Goal: Task Accomplishment & Management: Use online tool/utility

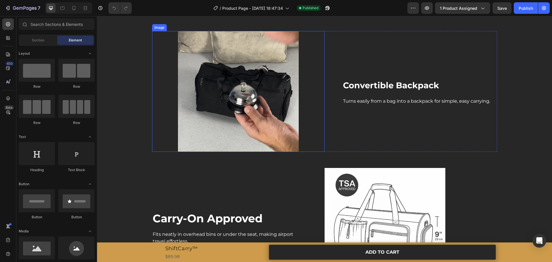
scroll to position [705, 0]
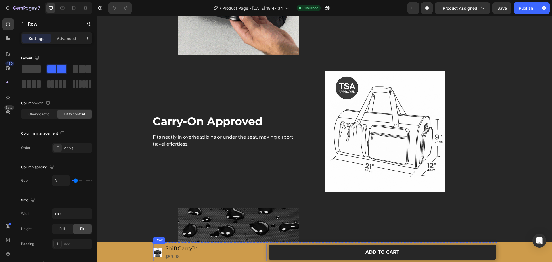
click at [229, 251] on div "Product Images ShiftCarry™ Product Title $89.98 Product Price Product Price Row" at bounding box center [209, 251] width 113 height 17
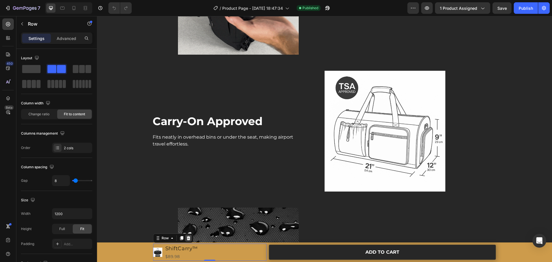
click at [187, 236] on icon at bounding box center [188, 238] width 4 height 4
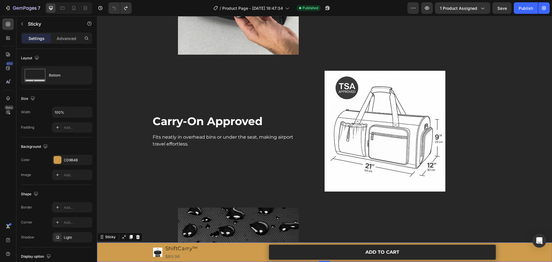
click at [506, 248] on div "Product Images ShiftCarry™ Product Title $89.98 Product Price Product Price Row…" at bounding box center [324, 252] width 455 height 20
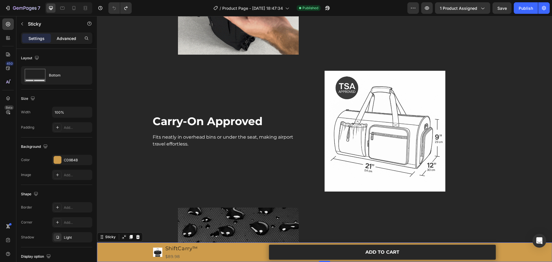
click at [62, 40] on p "Advanced" at bounding box center [67, 38] width 20 height 6
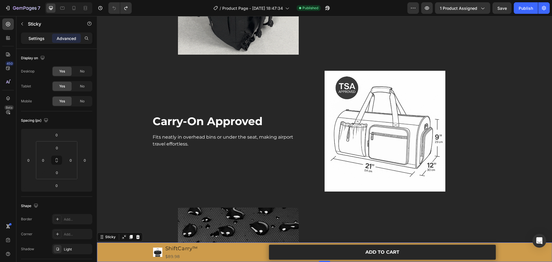
click at [36, 36] on p "Settings" at bounding box center [36, 38] width 16 height 6
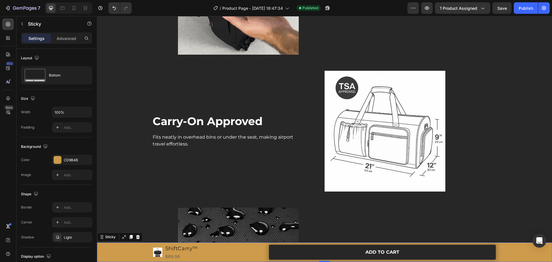
click at [103, 244] on div "Product Images ShiftCarry™ Product Title $89.98 Product Price Product Price Row…" at bounding box center [324, 252] width 455 height 20
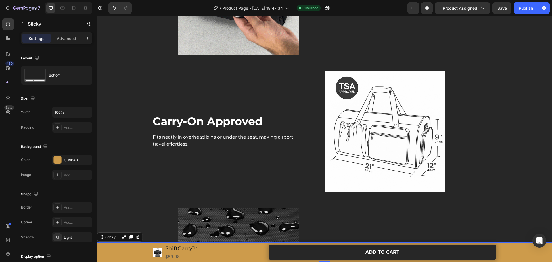
click at [104, 242] on div "Image Convertible Backpack Heading Turns easily from a bag into a backpack for …" at bounding box center [324, 131] width 446 height 394
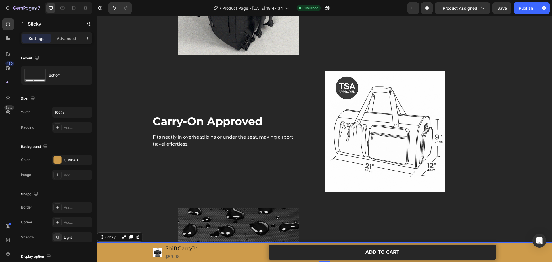
click at [112, 245] on div "Product Images ShiftCarry™ Product Title $89.98 Product Price Product Price Row…" at bounding box center [324, 252] width 455 height 20
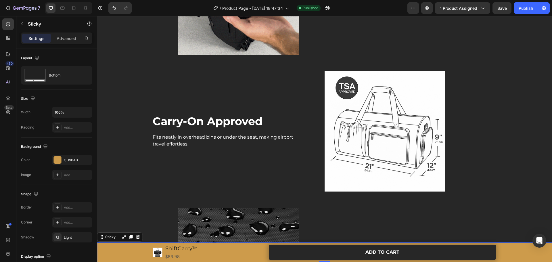
click at [107, 259] on div "Product Images ShiftCarry™ Product Title $89.98 Product Price Product Price Row…" at bounding box center [324, 252] width 455 height 20
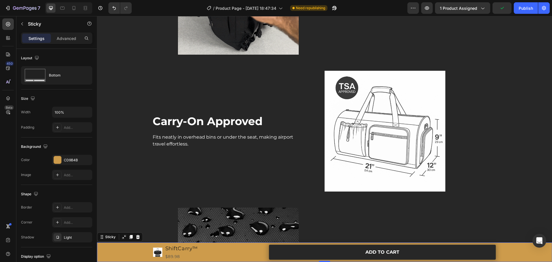
click at [141, 251] on div "Product Images ShiftCarry™ Product Title $89.98 Product Price Product Price Row…" at bounding box center [324, 252] width 455 height 20
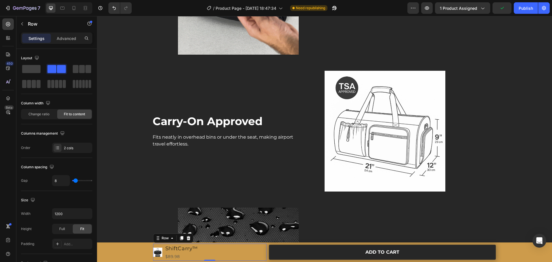
click at [219, 251] on div "Product Images ShiftCarry™ Product Title $89.98 Product Price Product Price Row…" at bounding box center [209, 251] width 113 height 17
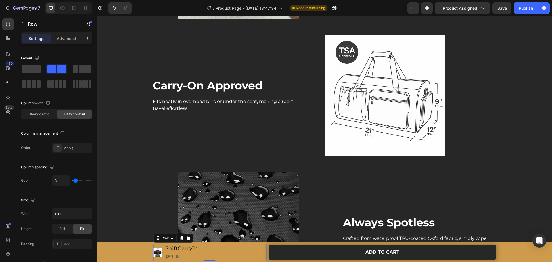
scroll to position [762, 0]
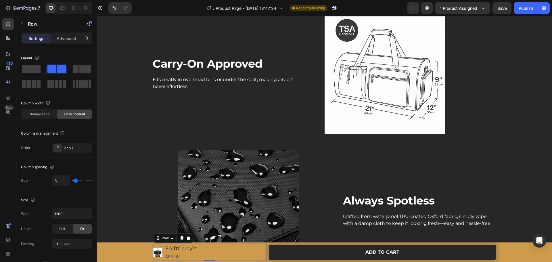
click at [207, 253] on div "Product Images ShiftCarry™ Product Title $89.98 Product Price Product Price Row…" at bounding box center [209, 251] width 113 height 17
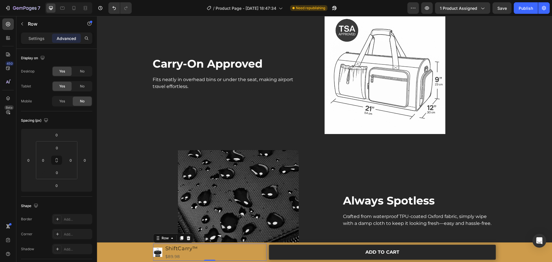
drag, startPoint x: 210, startPoint y: 259, endPoint x: 210, endPoint y: 262, distance: 3.2
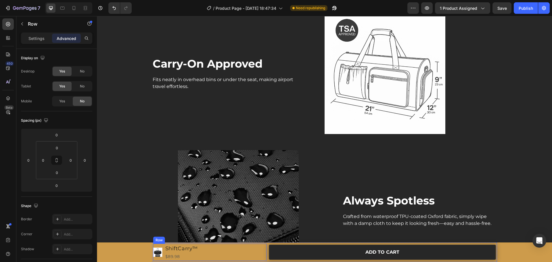
click at [209, 256] on div "Product Images ShiftCarry™ Product Title $89.98 Product Price Product Price Row" at bounding box center [209, 251] width 113 height 17
click at [266, 243] on div "Product Images ShiftCarry™ Product Title $89.98 Product Price Product Price Row…" at bounding box center [324, 252] width 345 height 20
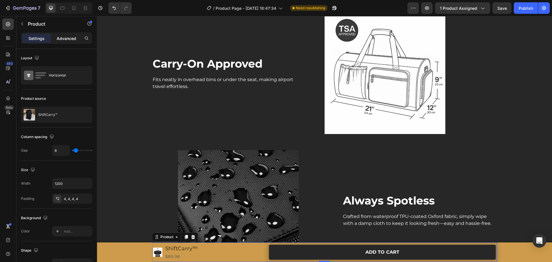
click at [61, 41] on div "Advanced" at bounding box center [66, 38] width 29 height 9
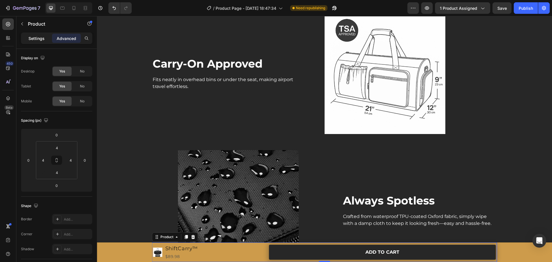
click at [30, 37] on p "Settings" at bounding box center [36, 38] width 16 height 6
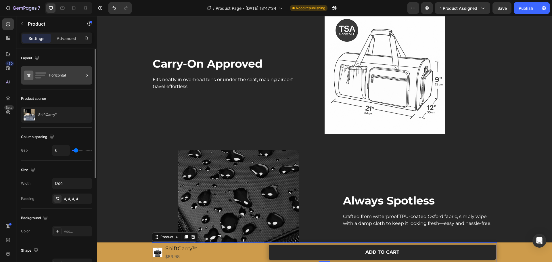
click at [77, 78] on div "Horizontal" at bounding box center [66, 75] width 35 height 13
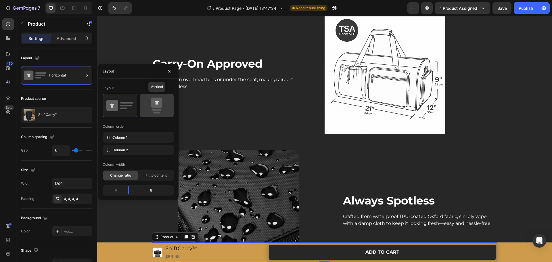
click at [153, 107] on icon at bounding box center [156, 103] width 11 height 10
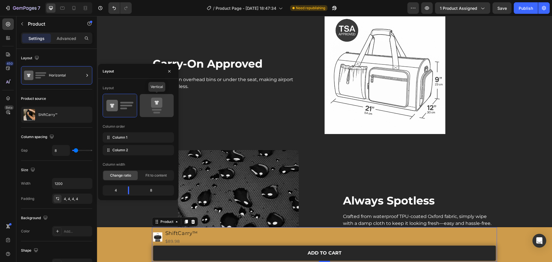
type input "0"
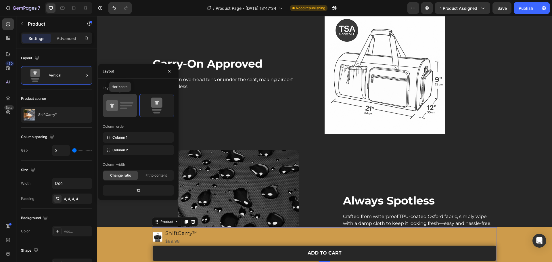
click at [119, 105] on icon at bounding box center [119, 105] width 27 height 16
type input "8"
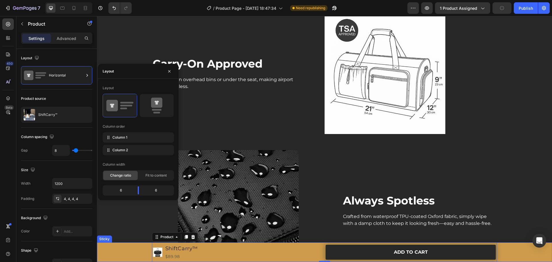
click at [134, 254] on div "Product Images ShiftCarry™ Product Title $89.98 Product Price Product Price Row…" at bounding box center [324, 252] width 455 height 20
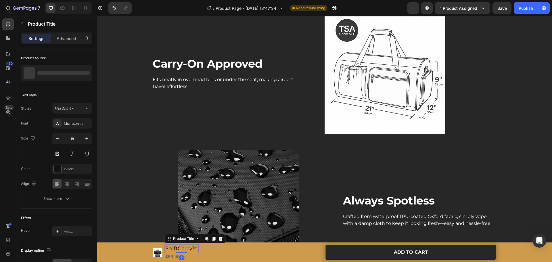
click at [180, 245] on h1 "ShiftCarry™" at bounding box center [182, 248] width 34 height 9
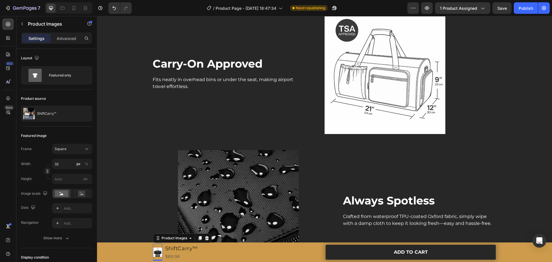
click at [158, 246] on div at bounding box center [157, 251] width 9 height 17
click at [158, 243] on div at bounding box center [157, 251] width 9 height 17
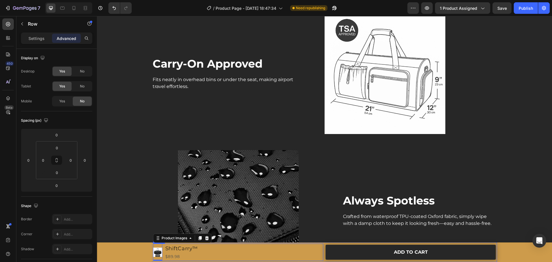
click at [162, 243] on div "Product Images 0 ShiftCarry™ Product Title $89.98 Product Price Product Price R…" at bounding box center [238, 251] width 170 height 17
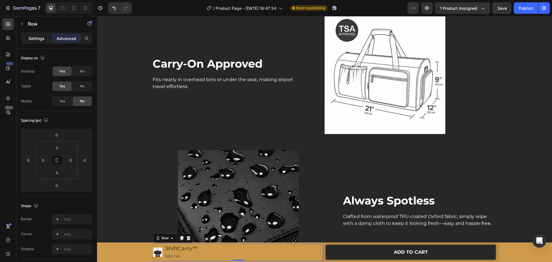
click at [34, 37] on p "Settings" at bounding box center [36, 38] width 16 height 6
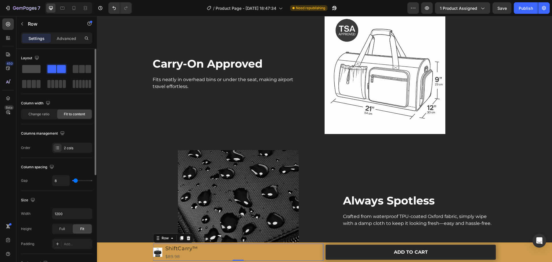
click at [34, 70] on span at bounding box center [31, 69] width 18 height 8
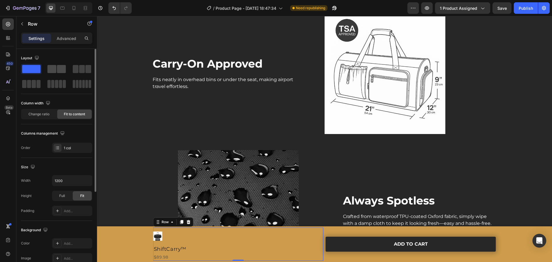
click at [72, 69] on div at bounding box center [82, 69] width 21 height 10
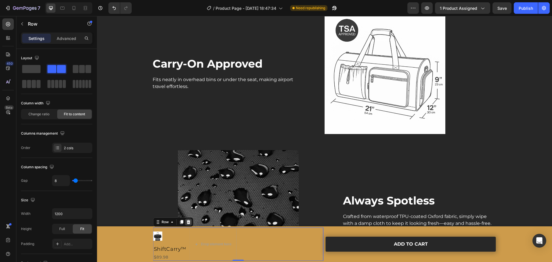
click at [186, 223] on icon at bounding box center [188, 222] width 4 height 4
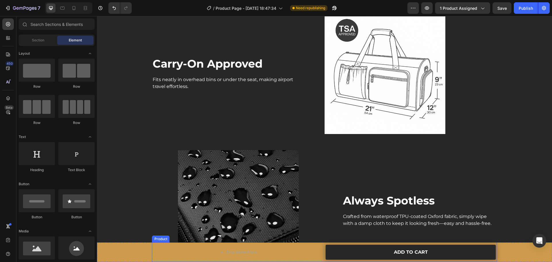
click at [321, 244] on div "Drop element here ADD TO CART Add to Cart Row Product" at bounding box center [324, 252] width 345 height 20
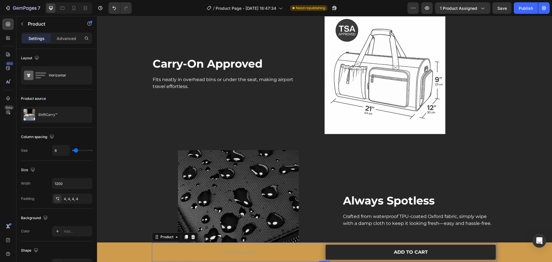
click at [64, 44] on div "Settings Advanced" at bounding box center [56, 40] width 80 height 16
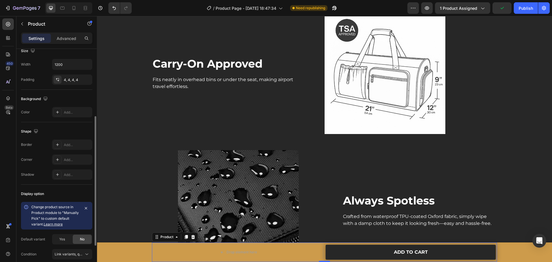
scroll to position [176, 0]
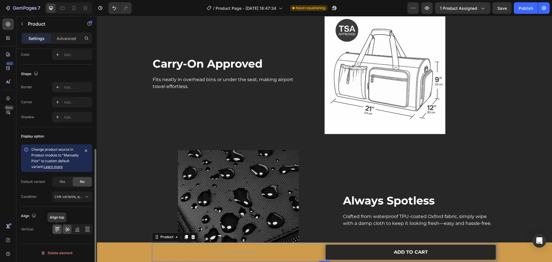
click at [53, 230] on div at bounding box center [57, 228] width 9 height 9
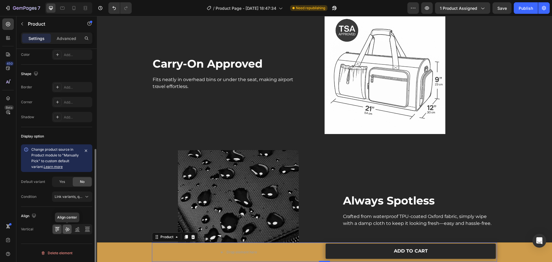
click at [68, 230] on icon at bounding box center [67, 229] width 6 height 6
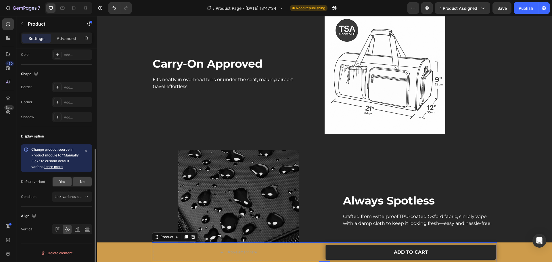
click at [65, 182] on span "Yes" at bounding box center [62, 181] width 6 height 5
click at [81, 183] on span "No" at bounding box center [82, 181] width 5 height 5
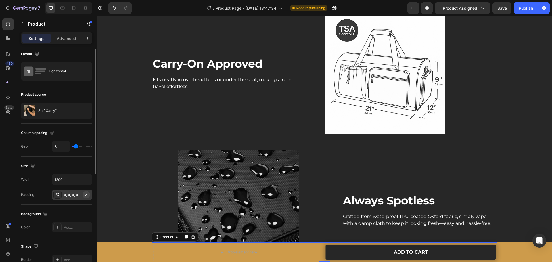
scroll to position [0, 0]
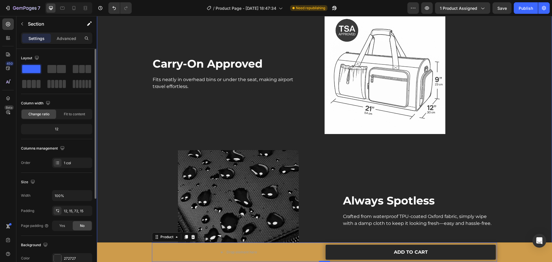
click at [138, 137] on div "Image Convertible Backpack Heading Turns easily from a bag into a backpack for …" at bounding box center [324, 73] width 446 height 394
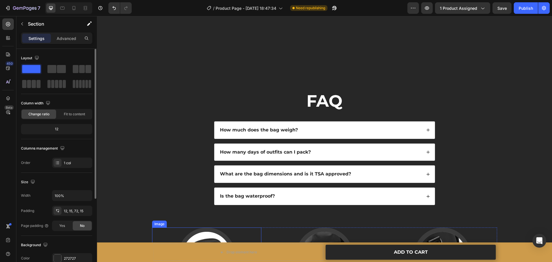
scroll to position [1050, 0]
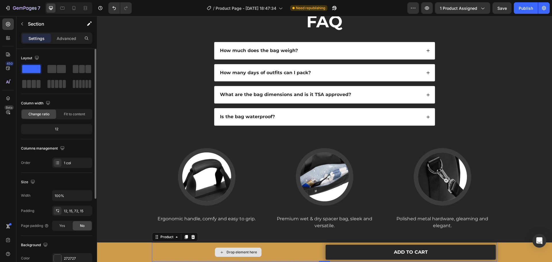
click at [313, 250] on div "Drop element here" at bounding box center [238, 251] width 170 height 17
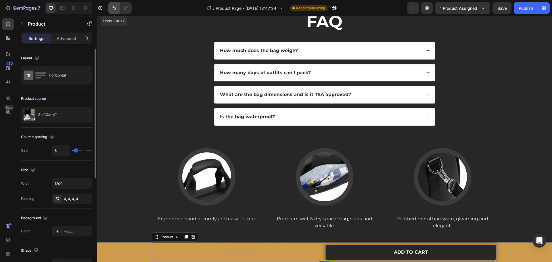
click at [111, 8] on icon "Undo/Redo" at bounding box center [114, 8] width 6 height 6
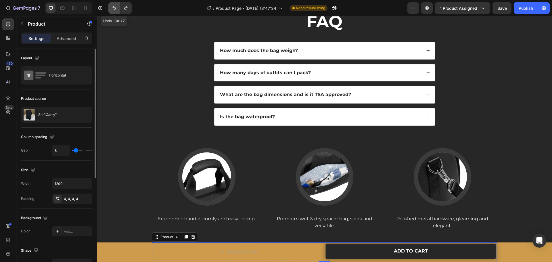
click at [111, 8] on icon "Undo/Redo" at bounding box center [114, 8] width 6 height 6
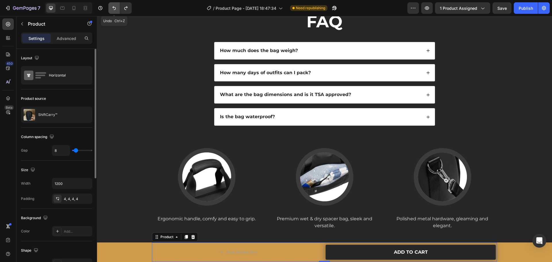
click at [111, 8] on icon "Undo/Redo" at bounding box center [114, 8] width 6 height 6
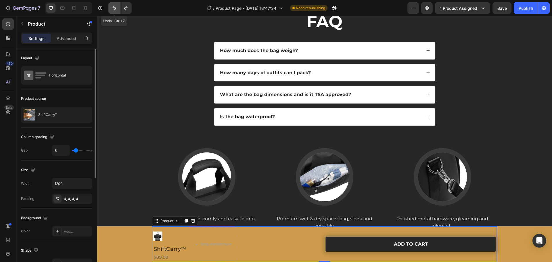
click at [111, 8] on icon "Undo/Redo" at bounding box center [114, 8] width 6 height 6
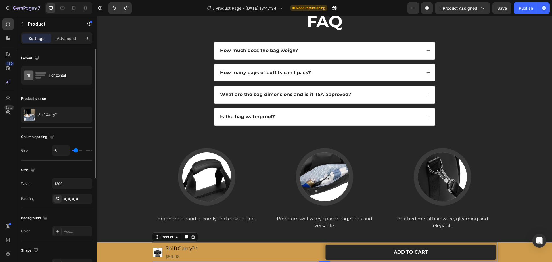
scroll to position [29, 0]
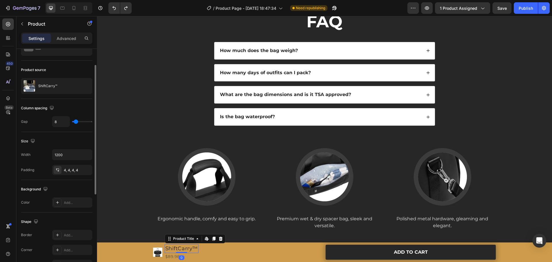
click at [185, 248] on h1 "ShiftCarry™" at bounding box center [182, 248] width 34 height 9
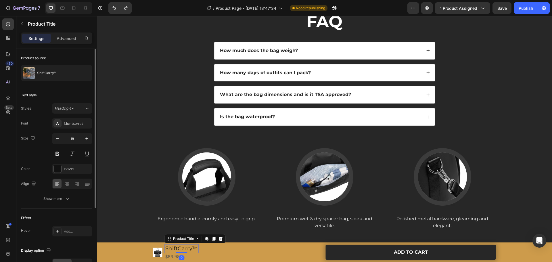
click at [185, 248] on h1 "ShiftCarry™" at bounding box center [182, 248] width 34 height 9
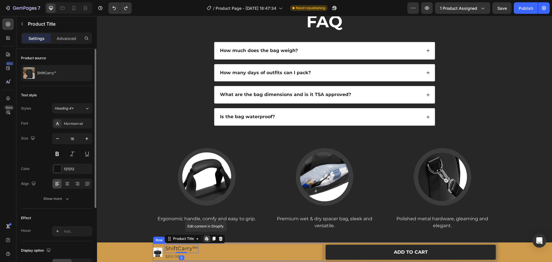
click at [205, 251] on div "Product Images ShiftCarry™ Product Title Edit content in Shopify 0 $89.98 Produ…" at bounding box center [238, 251] width 170 height 17
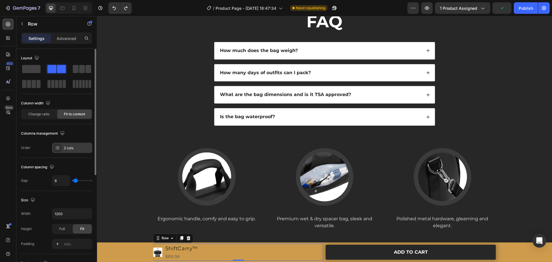
click at [73, 149] on div "2 cols" at bounding box center [77, 147] width 27 height 5
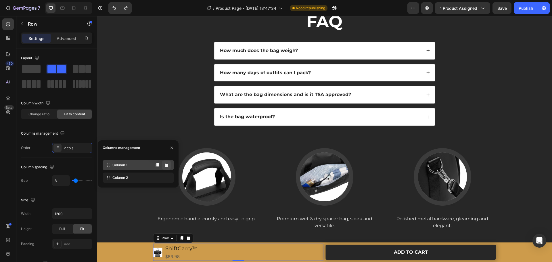
click at [164, 166] on icon at bounding box center [166, 165] width 5 height 5
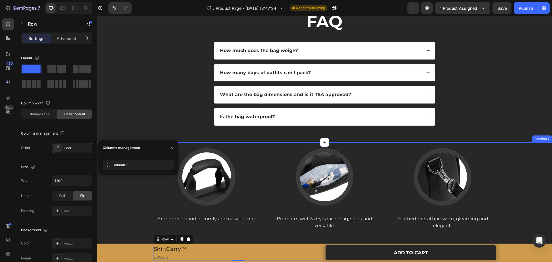
click at [131, 224] on div "Image Ergonomic handle, comfy and easy to grip. Text block Image Premium wet & …" at bounding box center [324, 189] width 446 height 82
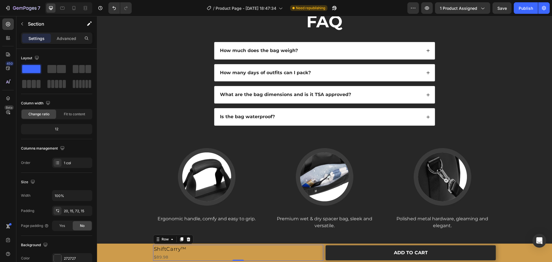
click at [209, 253] on div "ShiftCarry™ Product Title $89.98 Product Price Product Price Row 0" at bounding box center [238, 253] width 170 height 16
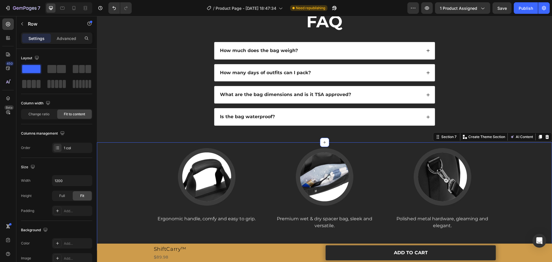
click at [132, 197] on div "Image Ergonomic handle, comfy and easy to grip. Text block Image Premium wet & …" at bounding box center [324, 189] width 446 height 82
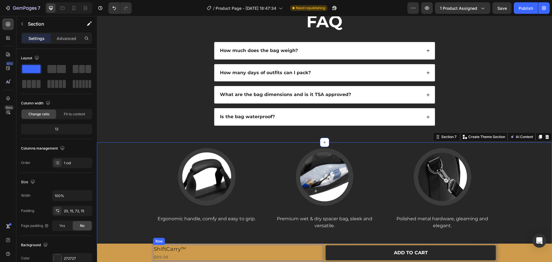
click at [189, 251] on div "ShiftCarry™ Product Title $89.98 Product Price Product Price Row" at bounding box center [238, 253] width 170 height 16
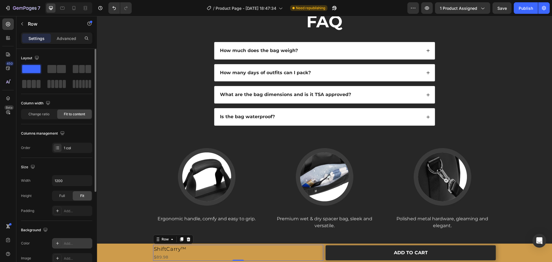
scroll to position [57, 0]
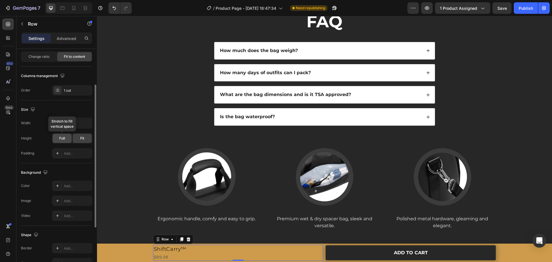
click at [63, 137] on span "Full" at bounding box center [62, 138] width 6 height 5
click at [78, 136] on div "Fit" at bounding box center [82, 138] width 19 height 9
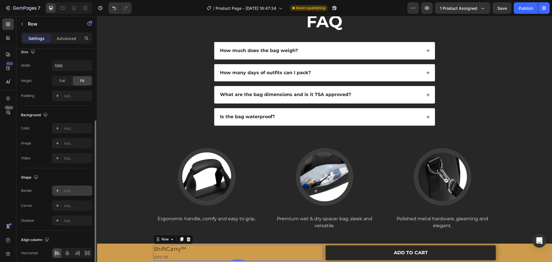
scroll to position [139, 0]
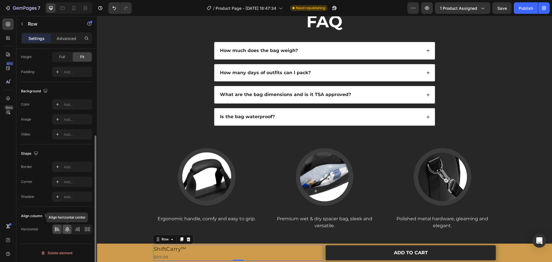
click at [65, 229] on icon at bounding box center [67, 229] width 6 height 6
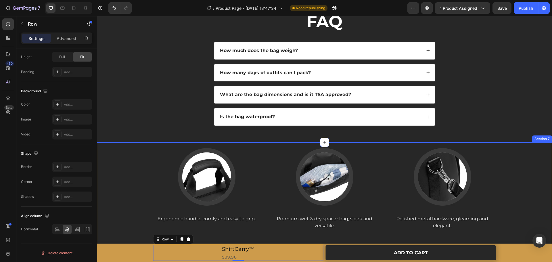
drag, startPoint x: 117, startPoint y: 175, endPoint x: 120, endPoint y: 176, distance: 3.6
click at [118, 175] on div "Image Ergonomic handle, comfy and easy to grip. Text block Image Premium wet & …" at bounding box center [324, 189] width 446 height 82
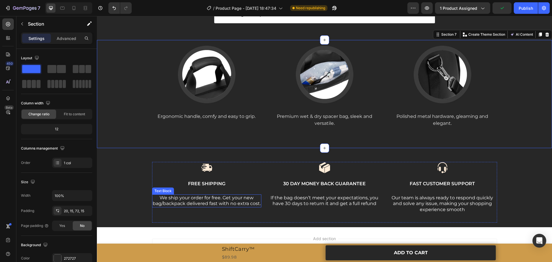
scroll to position [882, 0]
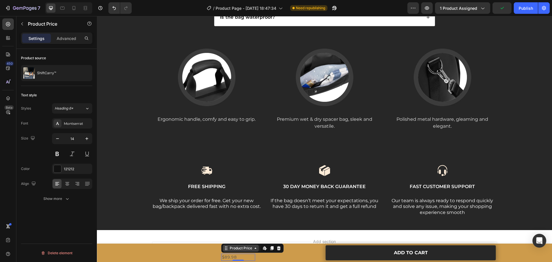
click at [243, 250] on div "Product Price" at bounding box center [240, 247] width 25 height 5
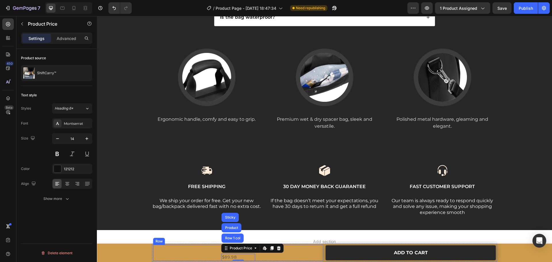
click at [279, 253] on div "ShiftCarry™ Product Title $89.98 Product Price Row 1 col Product Sticky Edit co…" at bounding box center [238, 253] width 170 height 16
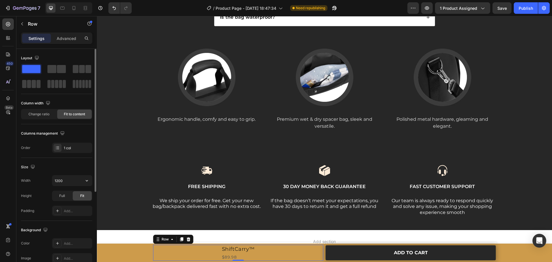
scroll to position [139, 0]
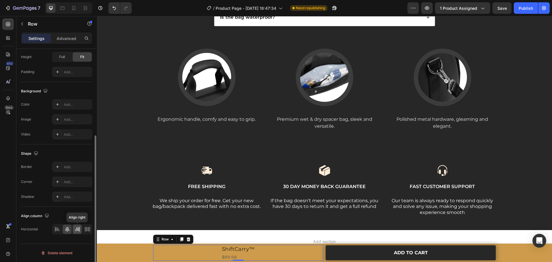
click at [76, 230] on icon at bounding box center [77, 229] width 6 height 6
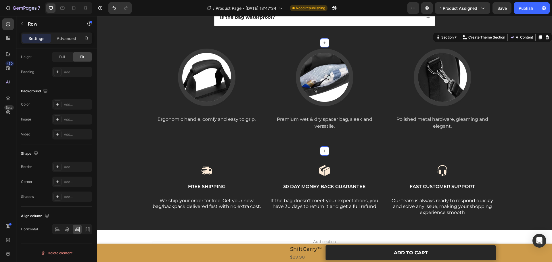
click at [128, 133] on div "Image Ergonomic handle, comfy and easy to grip. Text block Image Premium wet & …" at bounding box center [324, 97] width 455 height 108
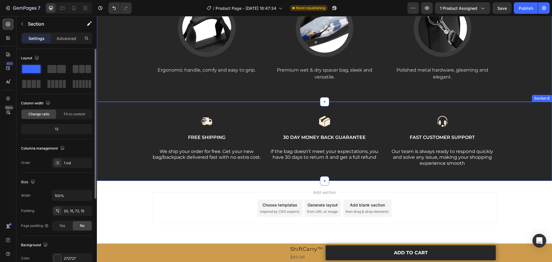
scroll to position [933, 0]
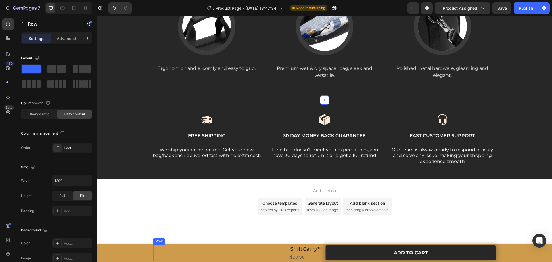
click at [273, 248] on div "ShiftCarry™ Product Title $89.98 Product Price Product Price Row" at bounding box center [238, 253] width 170 height 16
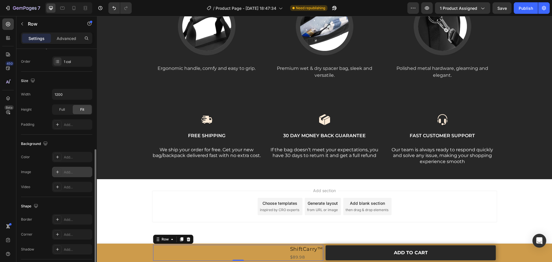
scroll to position [139, 0]
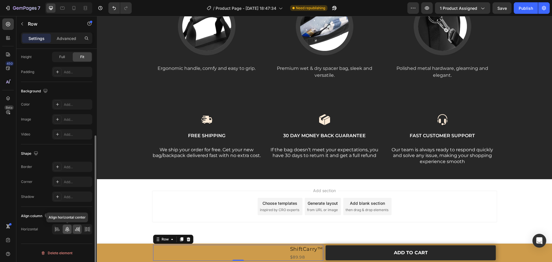
click at [66, 231] on icon at bounding box center [67, 229] width 6 height 6
click at [85, 230] on icon at bounding box center [87, 229] width 6 height 6
click at [70, 230] on icon at bounding box center [67, 229] width 6 height 6
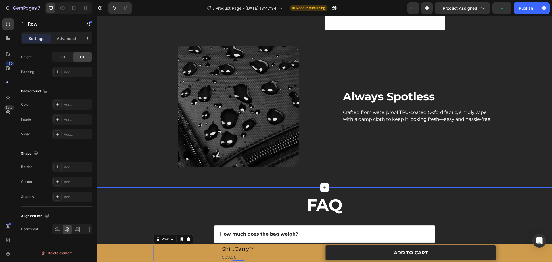
scroll to position [0, 0]
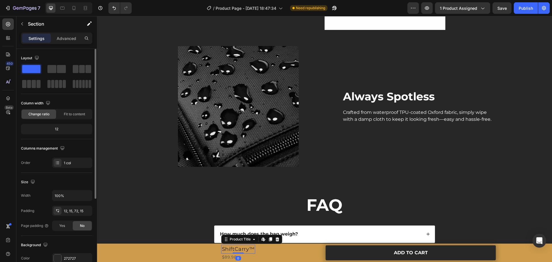
click at [234, 248] on h1 "ShiftCarry™" at bounding box center [238, 249] width 34 height 9
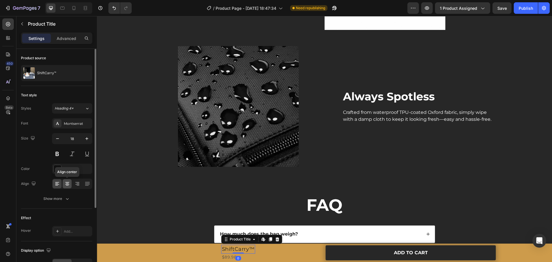
click at [66, 186] on icon at bounding box center [67, 184] width 6 height 6
click at [226, 255] on div "$89.98" at bounding box center [238, 256] width 34 height 7
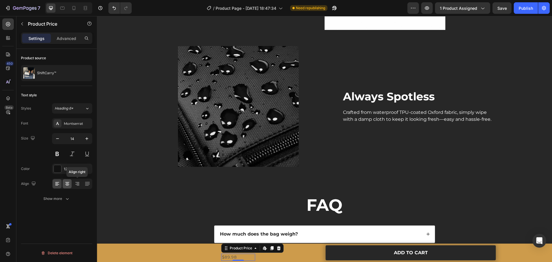
click at [68, 184] on icon at bounding box center [67, 184] width 6 height 6
click at [58, 167] on div at bounding box center [57, 168] width 7 height 7
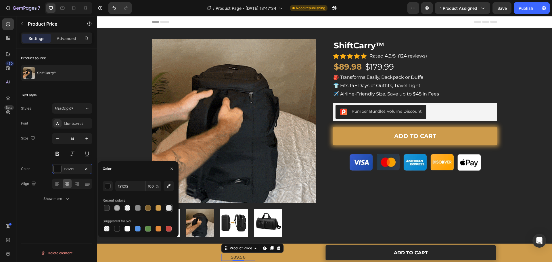
click at [166, 207] on div at bounding box center [169, 208] width 6 height 6
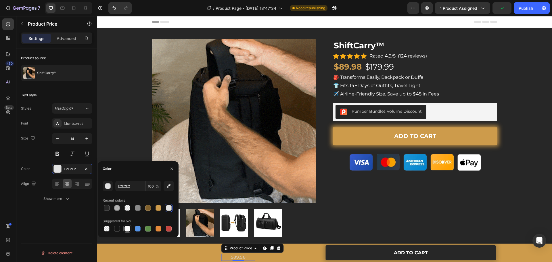
click at [130, 228] on div at bounding box center [127, 229] width 6 height 6
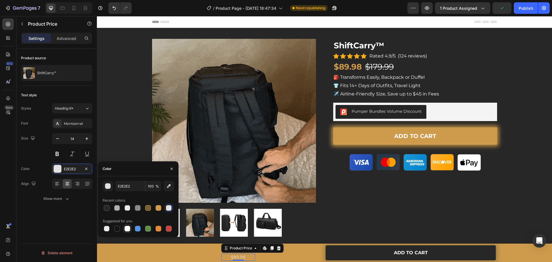
type input "FFFFFF"
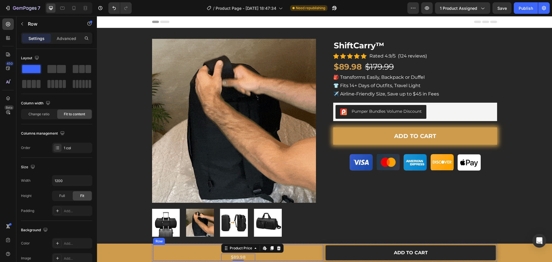
click at [207, 248] on div "ShiftCarry™ Product Title $89.98 Product Price Edit content in Shopify 0 Produc…" at bounding box center [238, 253] width 170 height 16
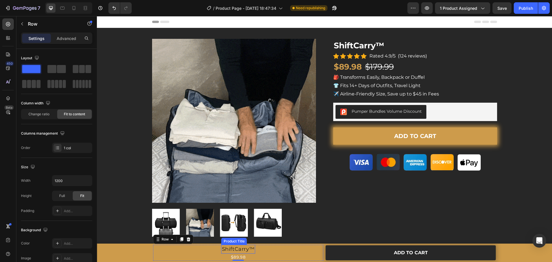
click at [227, 247] on h1 "ShiftCarry™" at bounding box center [238, 249] width 34 height 9
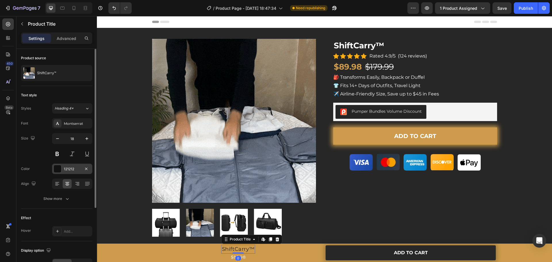
click at [60, 169] on div at bounding box center [57, 168] width 7 height 7
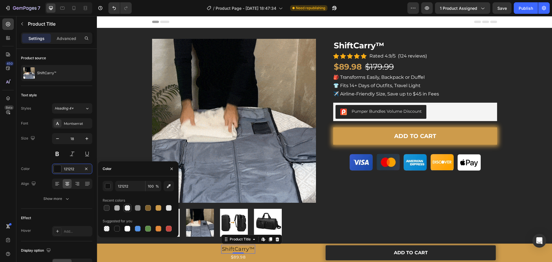
click at [126, 207] on div at bounding box center [127, 208] width 6 height 6
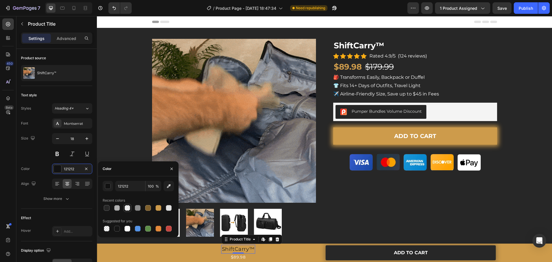
type input "CD9B4B"
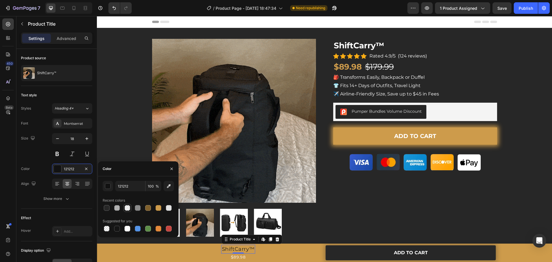
type input "0"
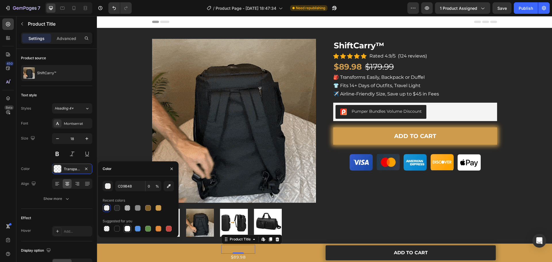
click at [126, 228] on div at bounding box center [127, 229] width 6 height 6
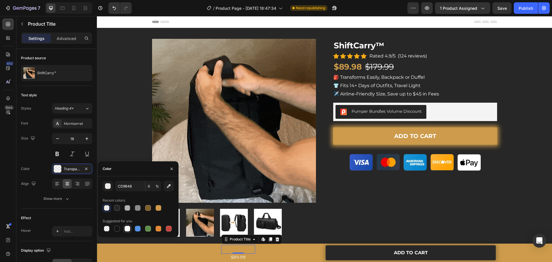
type input "FFFFFF"
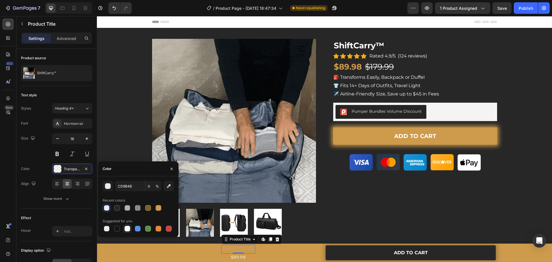
type input "100"
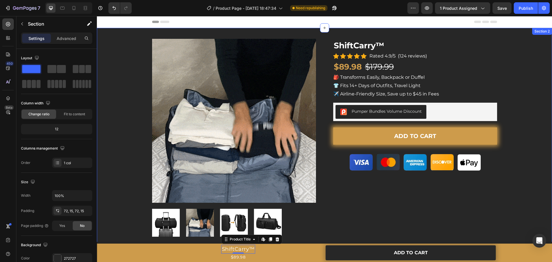
click at [119, 126] on div "Product Images ShiftCarry™ (P) Title Icon Icon Icon Icon Icon Icon List Hoz Rat…" at bounding box center [324, 143] width 446 height 188
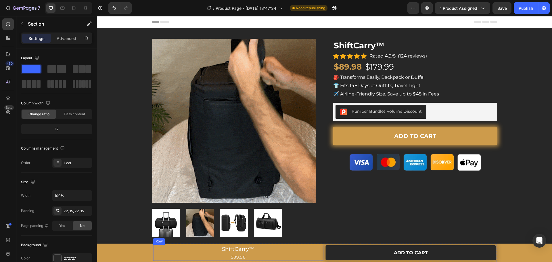
click at [314, 251] on div "ShiftCarry™ Product Title $89.98 Product Price Product Price Row" at bounding box center [238, 253] width 170 height 16
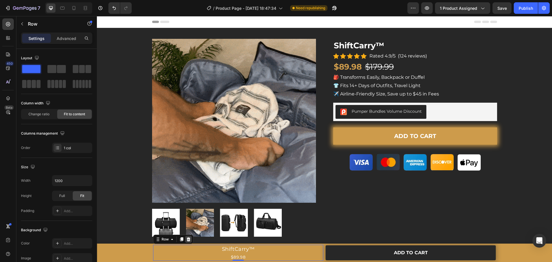
click at [187, 238] on icon at bounding box center [188, 239] width 4 height 4
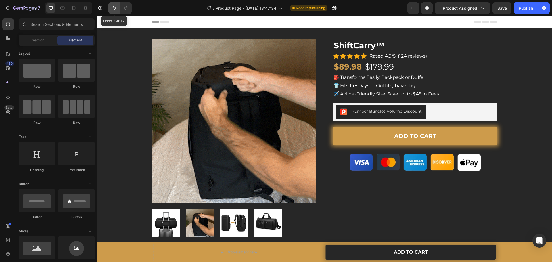
click at [113, 7] on icon "Undo/Redo" at bounding box center [113, 8] width 3 height 4
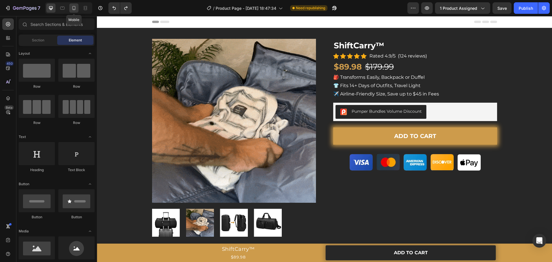
click at [71, 5] on div at bounding box center [73, 7] width 9 height 9
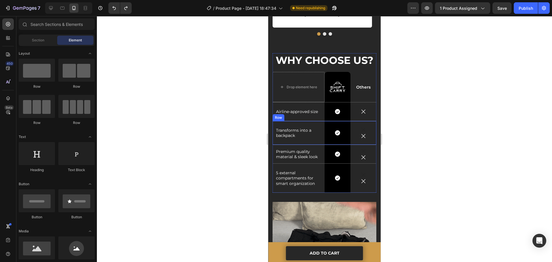
scroll to position [345, 0]
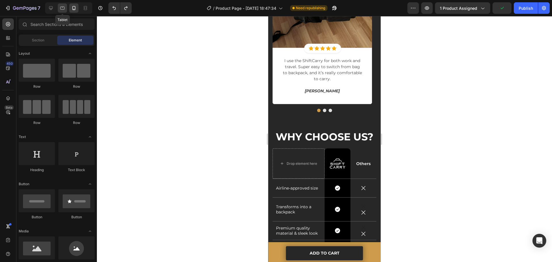
click at [60, 9] on icon at bounding box center [62, 8] width 6 height 6
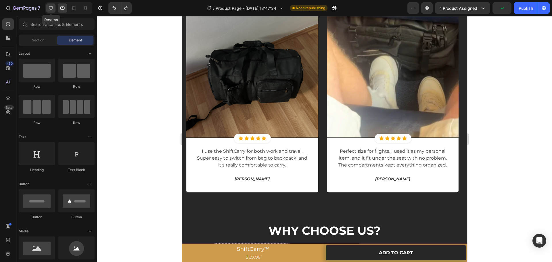
click at [53, 9] on icon at bounding box center [51, 8] width 6 height 6
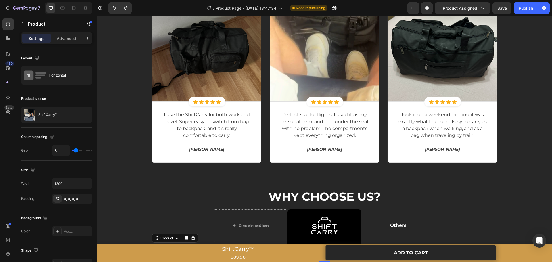
click at [322, 248] on div "ShiftCarry™ Product Title $89.98 Product Price Product Price Row ADD TO CART Ad…" at bounding box center [324, 252] width 345 height 18
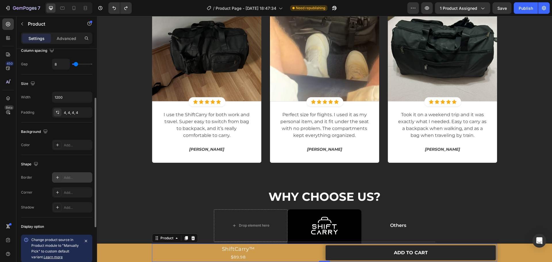
scroll to position [176, 0]
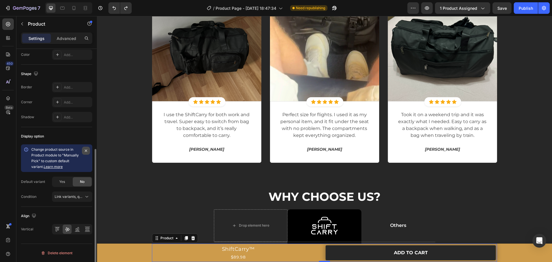
click at [86, 152] on icon "button" at bounding box center [86, 150] width 5 height 5
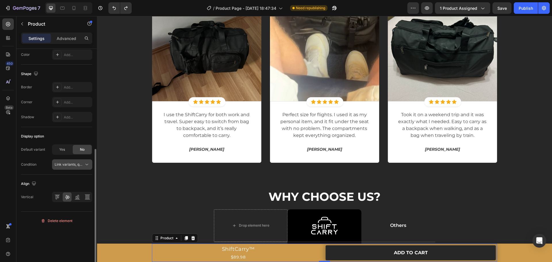
click at [65, 166] on span "Link variants, quantity <br> between same products" at bounding box center [69, 164] width 29 height 5
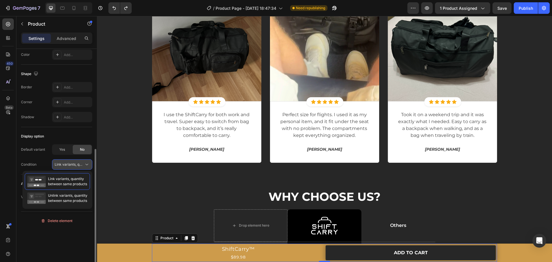
click at [65, 166] on span "Link variants, quantity <br> between same products" at bounding box center [69, 164] width 29 height 5
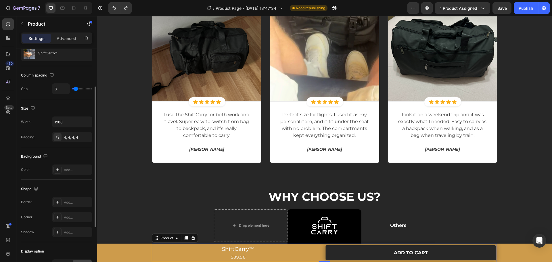
scroll to position [0, 0]
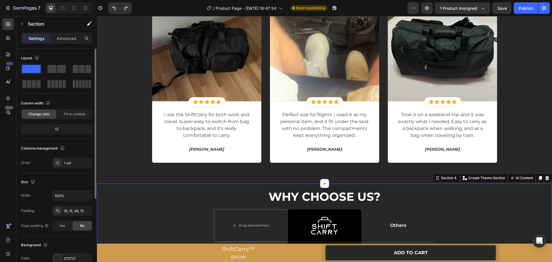
click at [121, 211] on div "WHY CHOOSE US? Heading Drop element here Image Row Others Text Block Row Airlin…" at bounding box center [324, 266] width 446 height 156
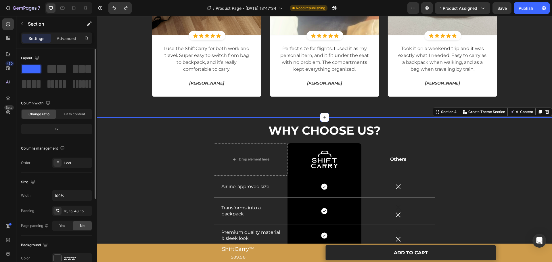
scroll to position [391, 0]
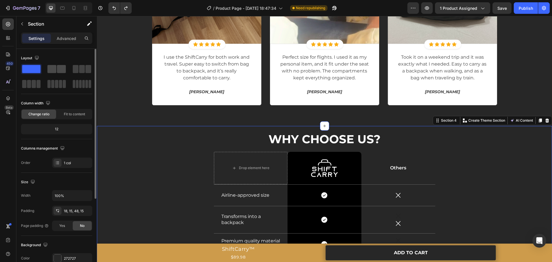
click at [51, 69] on span at bounding box center [51, 69] width 9 height 8
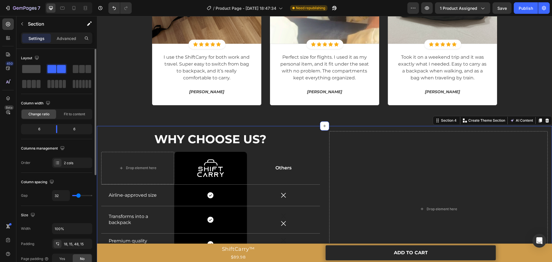
click at [34, 66] on span at bounding box center [31, 69] width 18 height 8
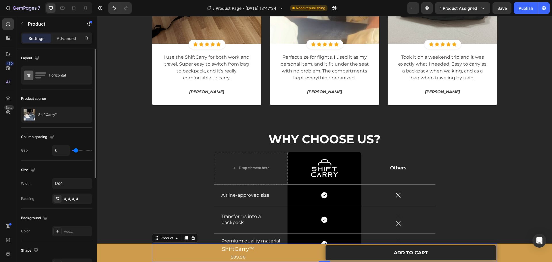
click at [322, 246] on div "ShiftCarry™ Product Title $89.98 Product Price Product Price Row ADD TO CART Ad…" at bounding box center [324, 252] width 345 height 18
click at [128, 252] on div "ShiftCarry™ Product Title $89.98 Product Price Product Price Row ADD TO CART Ad…" at bounding box center [324, 252] width 455 height 18
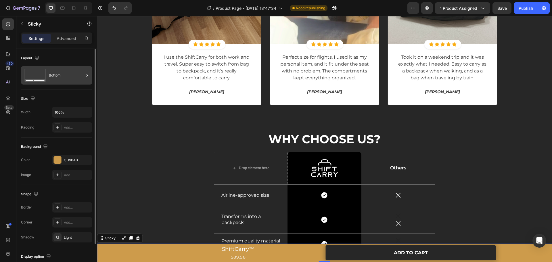
click at [45, 76] on icon at bounding box center [35, 75] width 23 height 13
click at [62, 100] on div "Size" at bounding box center [56, 98] width 71 height 9
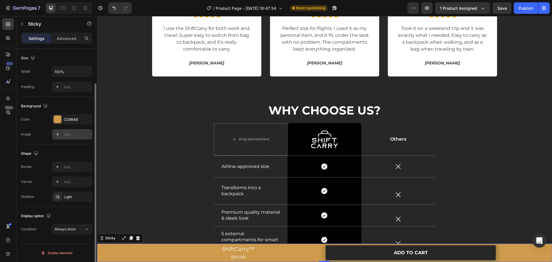
scroll to position [0, 0]
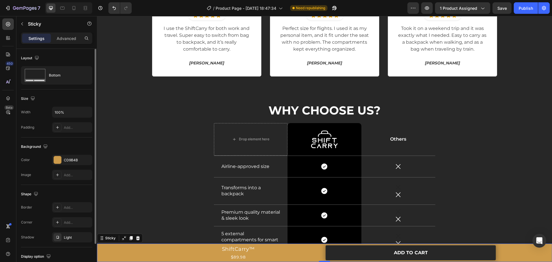
click at [67, 44] on div "Settings Advanced" at bounding box center [56, 40] width 80 height 16
click at [67, 43] on div "Advanced" at bounding box center [66, 38] width 29 height 9
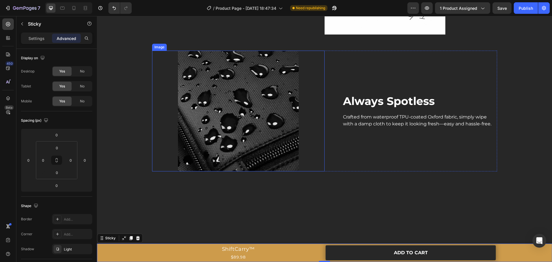
scroll to position [919, 0]
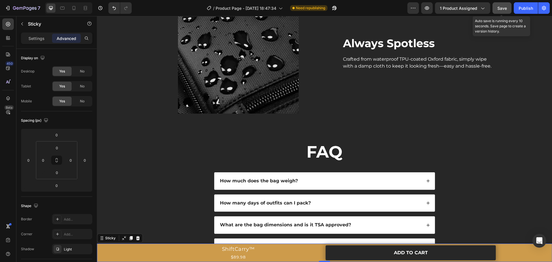
click at [504, 8] on span "Save" at bounding box center [501, 8] width 9 height 5
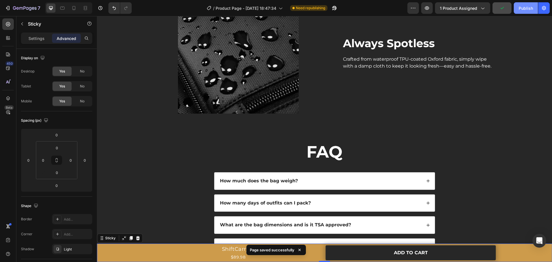
click at [531, 7] on div "Publish" at bounding box center [525, 8] width 14 height 6
